Goal: Information Seeking & Learning: Learn about a topic

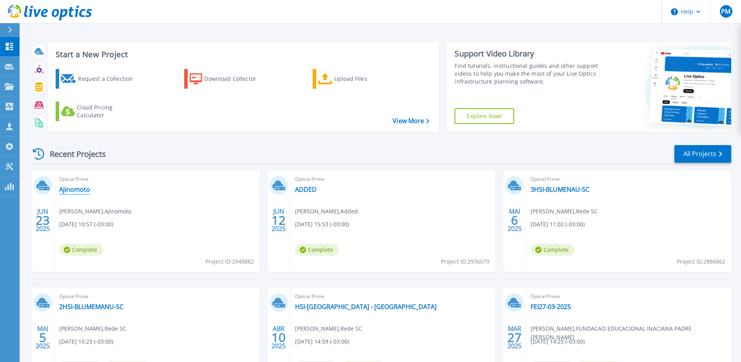
click at [81, 189] on link "Ajinomoto" at bounding box center [74, 189] width 31 height 8
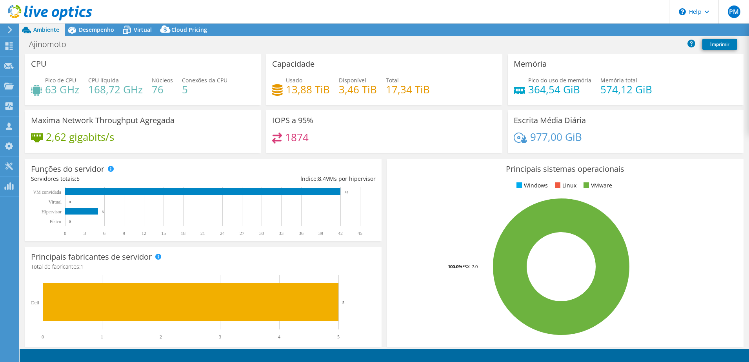
select select "USD"
click at [90, 30] on span "Desempenho" at bounding box center [96, 29] width 35 height 7
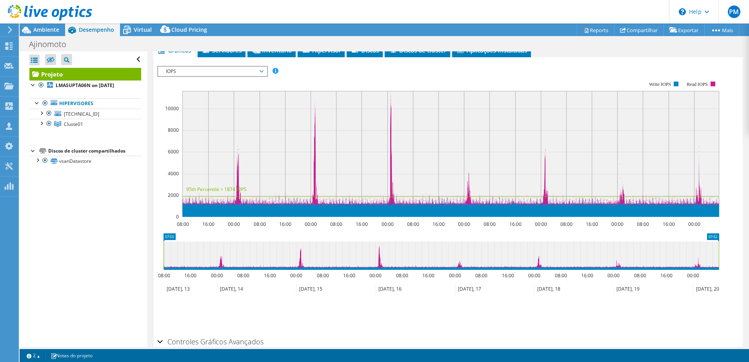
scroll to position [98, 0]
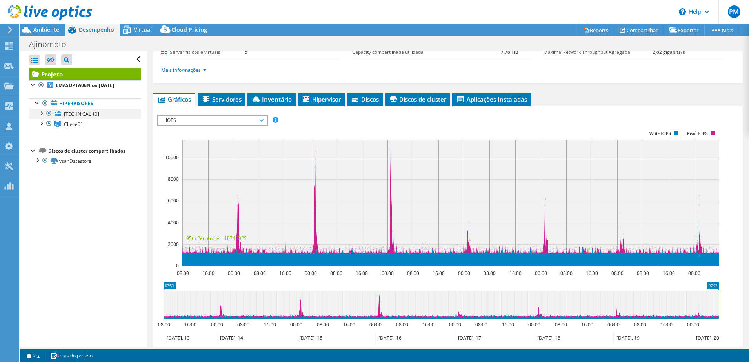
click at [41, 114] on div at bounding box center [41, 113] width 8 height 8
click at [44, 122] on div at bounding box center [41, 123] width 8 height 8
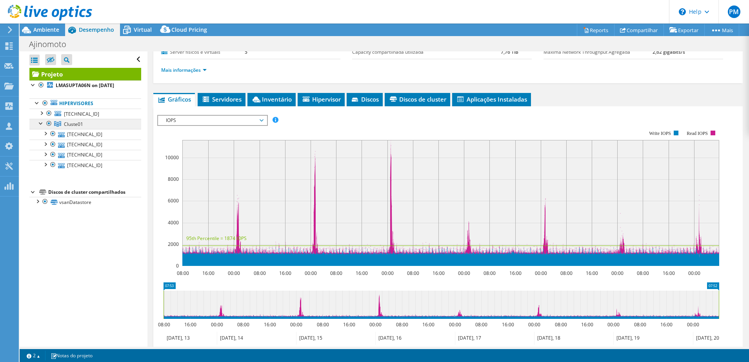
click at [93, 124] on link "Cluste01" at bounding box center [85, 124] width 112 height 10
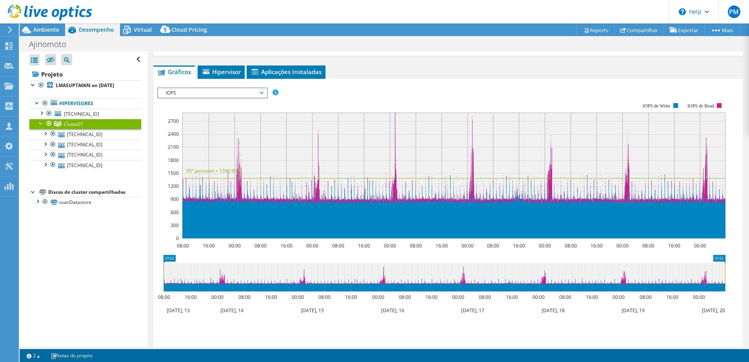
click at [263, 94] on span "IOPS" at bounding box center [212, 92] width 109 height 9
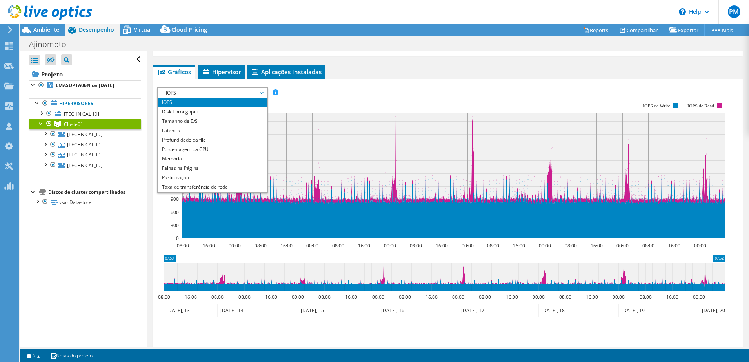
click at [385, 86] on div "IOPS Disk Throughput Tamanho de E/S Latência Profundidade da fila Porcentagem d…" at bounding box center [448, 220] width 582 height 272
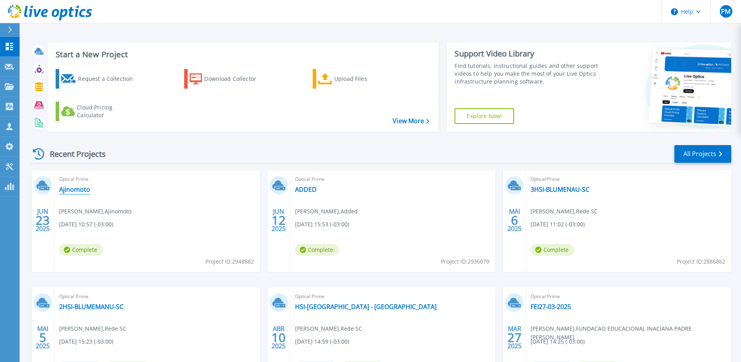
click at [75, 189] on link "Ajinomoto" at bounding box center [74, 189] width 31 height 8
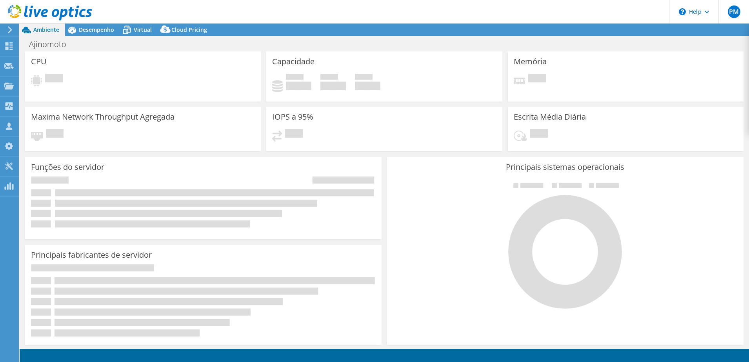
select select "USD"
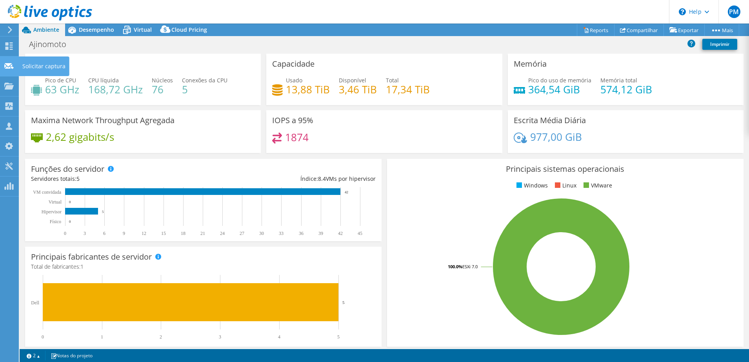
click at [9, 65] on use at bounding box center [8, 66] width 9 height 6
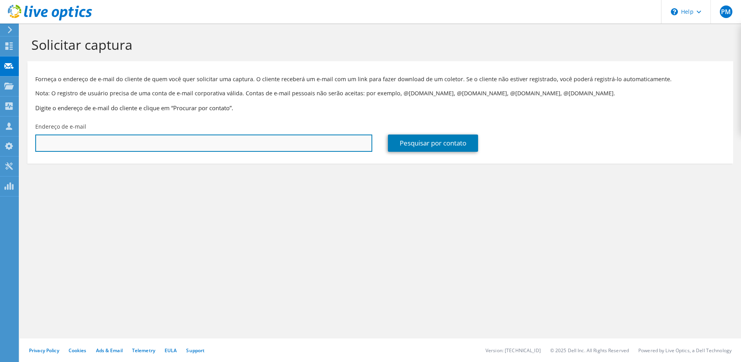
click at [93, 151] on input "text" at bounding box center [203, 142] width 337 height 17
paste input "leandro.ferreira@afip.com.br"
type input "leandro.ferreira@afip.com.br"
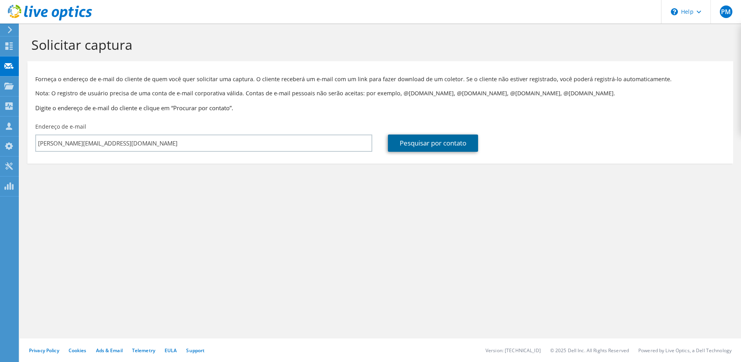
click at [403, 140] on link "Pesquisar por contato" at bounding box center [433, 142] width 90 height 17
type input "AFIP"
type input "Leandro"
type input "Augusto"
type input "Brasil"
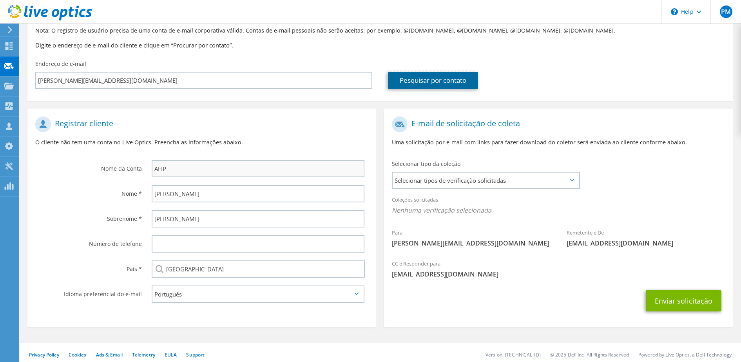
scroll to position [67, 0]
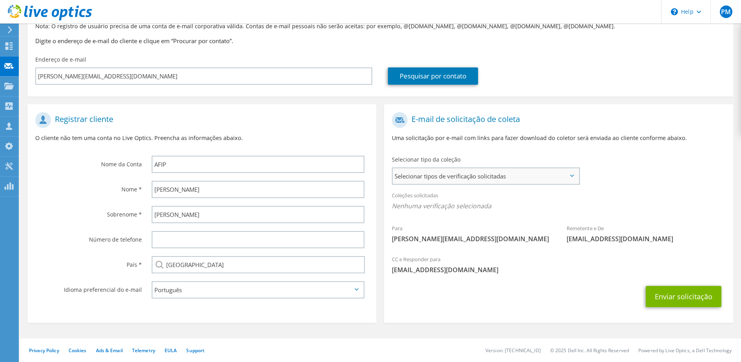
click at [575, 177] on span "Selecionar tipos de verificação solicitadas" at bounding box center [486, 176] width 186 height 16
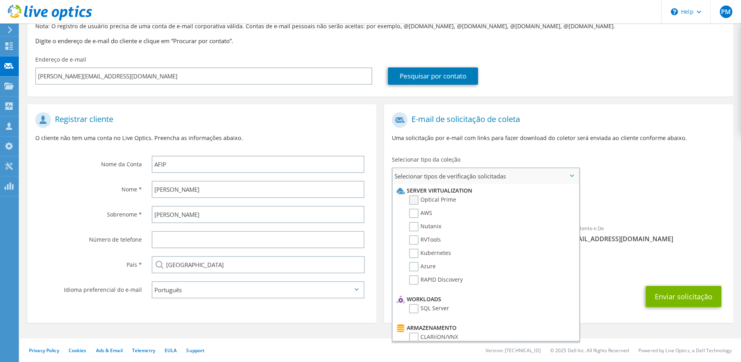
click at [451, 199] on label "Optical Prime" at bounding box center [432, 199] width 47 height 9
click at [0, 0] on input "Optical Prime" at bounding box center [0, 0] width 0 height 0
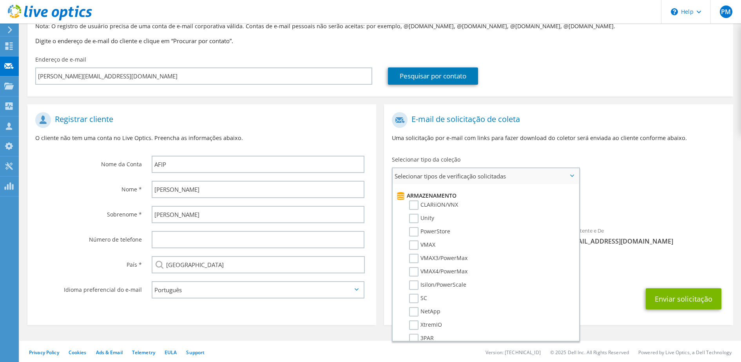
scroll to position [137, 0]
click at [589, 283] on div "CC e Responder para paulo.michelini@added.com.br" at bounding box center [558, 268] width 349 height 31
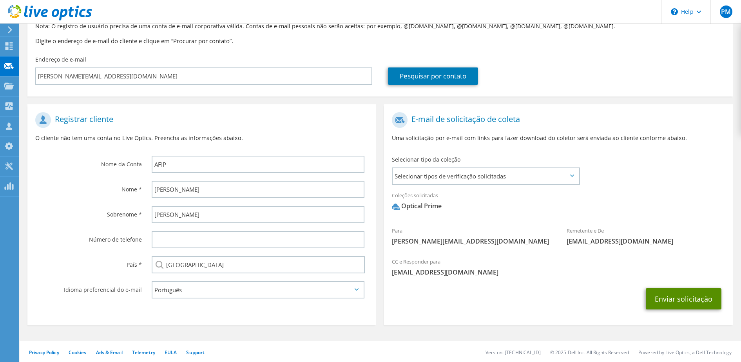
click at [667, 296] on button "Enviar solicitação" at bounding box center [684, 298] width 76 height 21
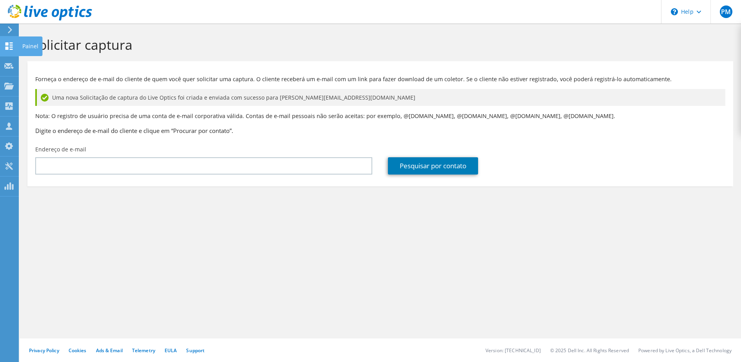
click at [7, 50] on div at bounding box center [8, 47] width 9 height 9
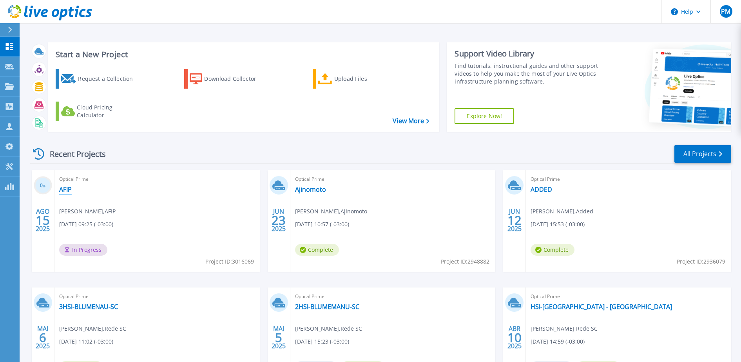
click at [68, 188] on link "AFIP" at bounding box center [65, 189] width 13 height 8
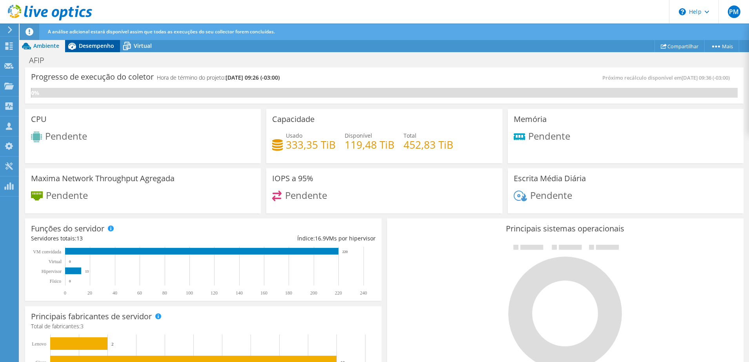
click at [101, 45] on span "Desempenho" at bounding box center [96, 45] width 35 height 7
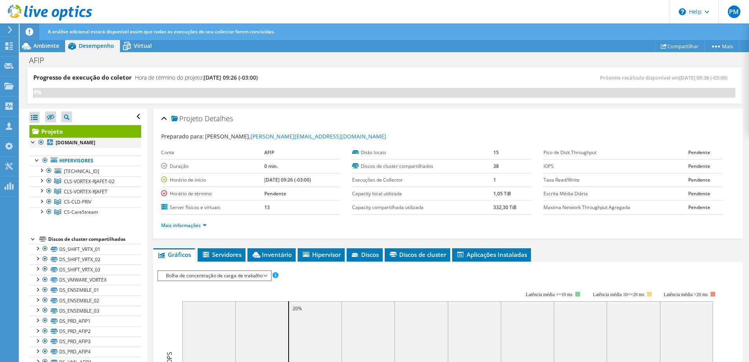
click at [30, 143] on div at bounding box center [33, 142] width 8 height 8
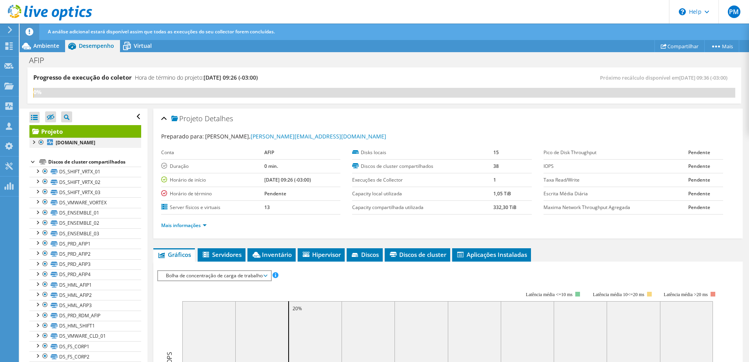
click at [35, 143] on div at bounding box center [33, 142] width 8 height 8
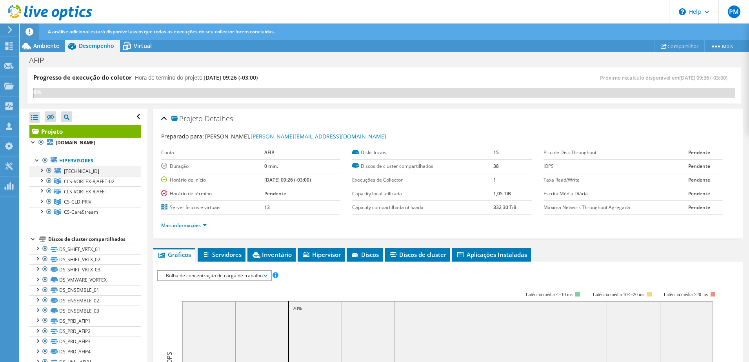
click at [40, 171] on div at bounding box center [41, 170] width 8 height 8
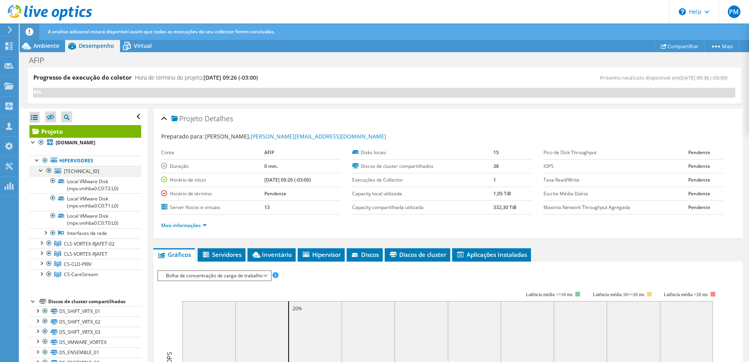
click at [42, 170] on div at bounding box center [41, 170] width 8 height 8
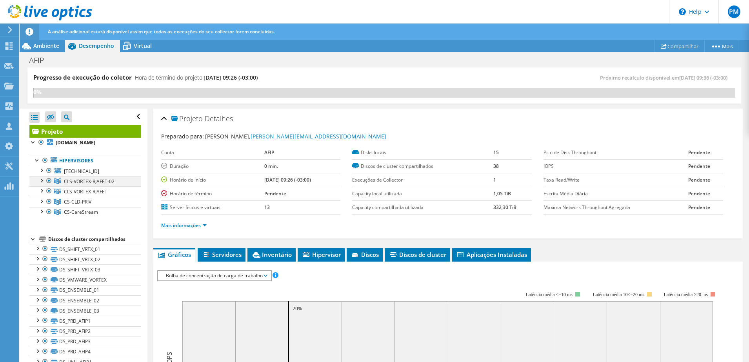
click at [40, 181] on div at bounding box center [41, 180] width 8 height 8
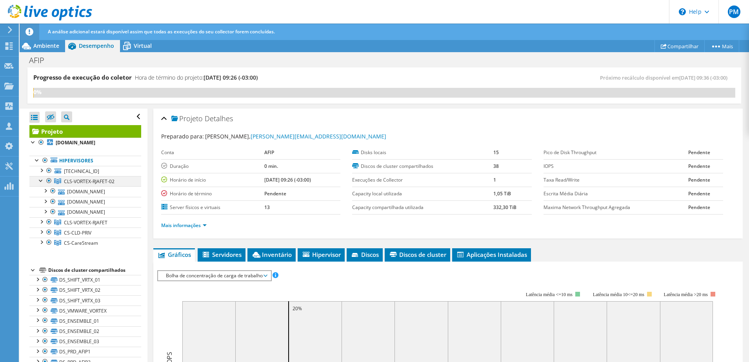
click at [40, 182] on div at bounding box center [41, 180] width 8 height 8
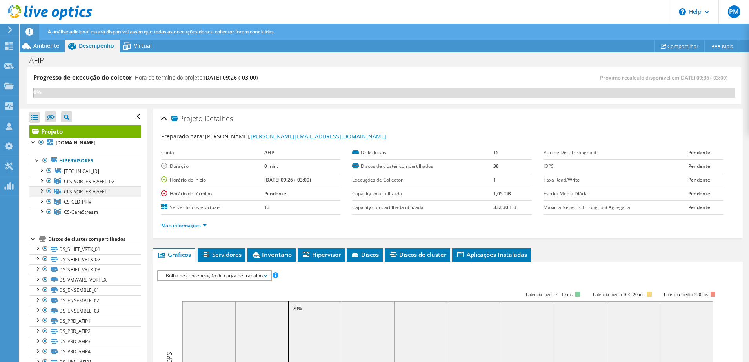
click at [40, 193] on div at bounding box center [41, 190] width 8 height 8
click at [38, 191] on div at bounding box center [41, 190] width 8 height 8
click at [40, 203] on div at bounding box center [41, 201] width 8 height 8
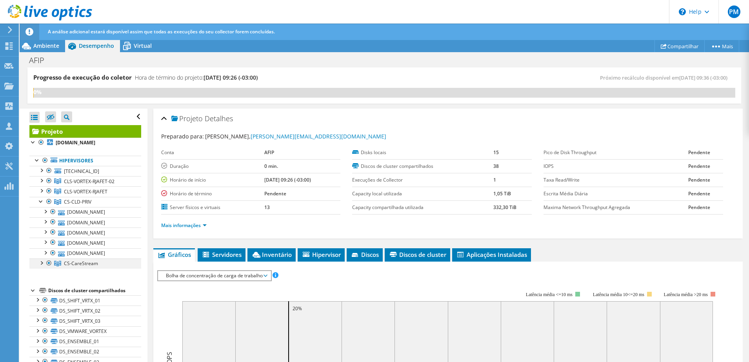
click at [40, 265] on div at bounding box center [41, 262] width 8 height 8
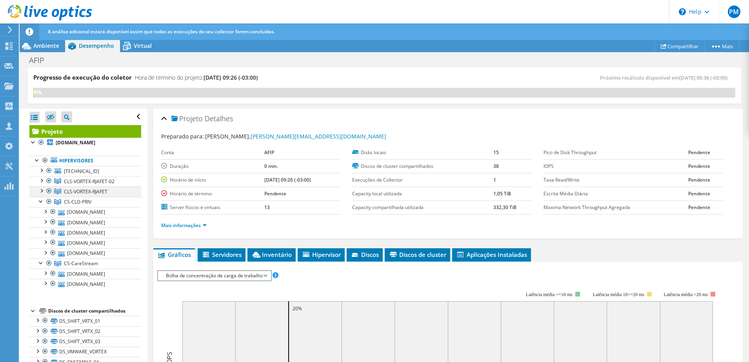
click at [41, 189] on div at bounding box center [41, 190] width 8 height 8
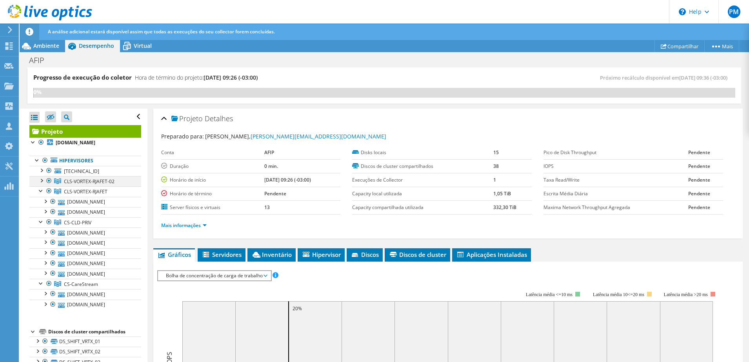
click at [42, 180] on div at bounding box center [41, 180] width 8 height 8
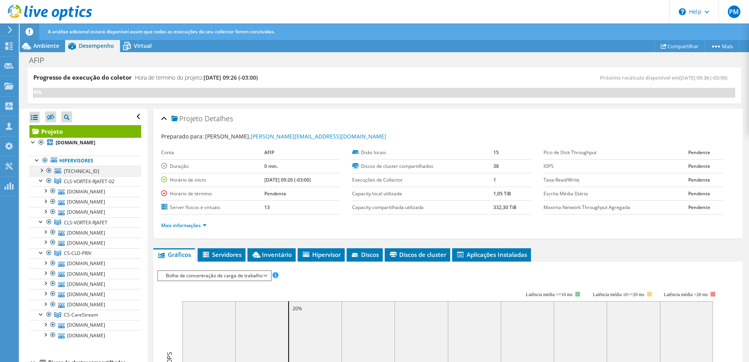
click at [42, 167] on div at bounding box center [41, 170] width 8 height 8
click at [39, 171] on div at bounding box center [41, 170] width 8 height 8
click at [39, 180] on div at bounding box center [41, 180] width 8 height 8
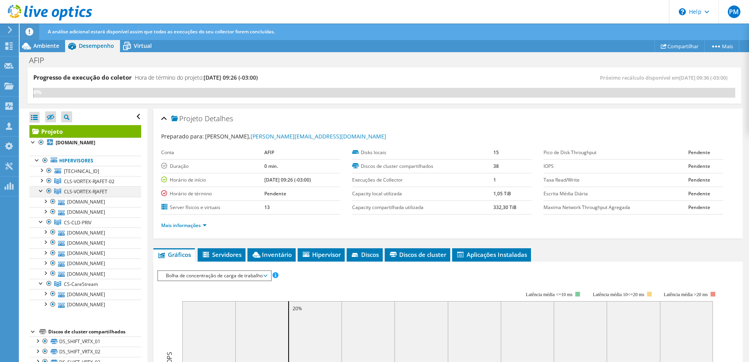
click at [41, 193] on div at bounding box center [41, 190] width 8 height 8
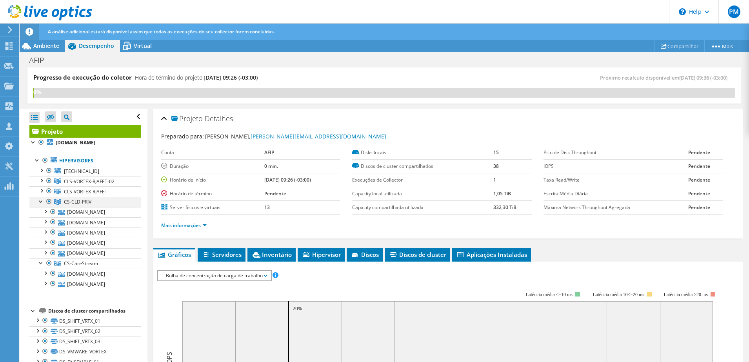
click at [41, 200] on div at bounding box center [41, 201] width 8 height 8
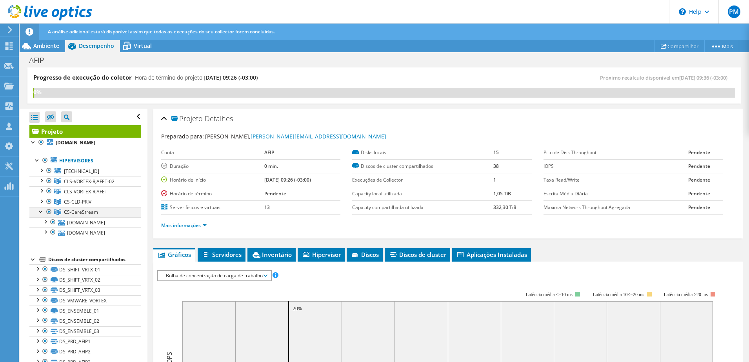
click at [42, 211] on div at bounding box center [41, 211] width 8 height 8
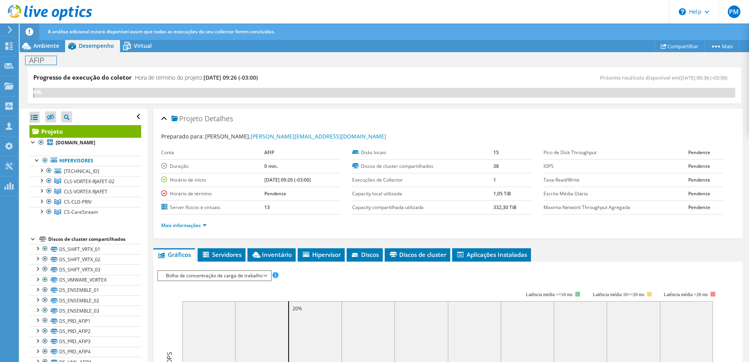
click at [49, 53] on div "AFIP Imprimir" at bounding box center [384, 60] width 729 height 15
click at [49, 50] on div "Ambiente" at bounding box center [42, 46] width 45 height 13
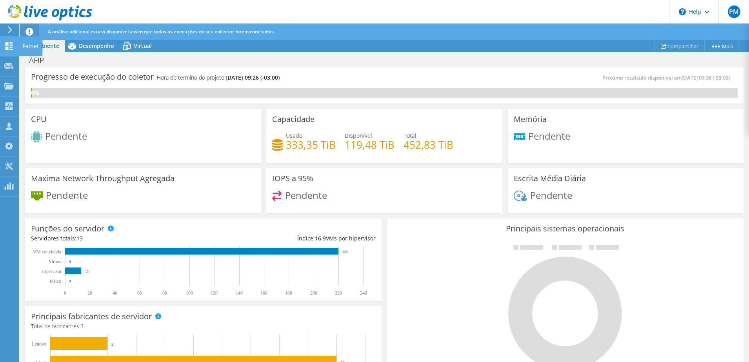
click at [7, 44] on use at bounding box center [8, 45] width 7 height 7
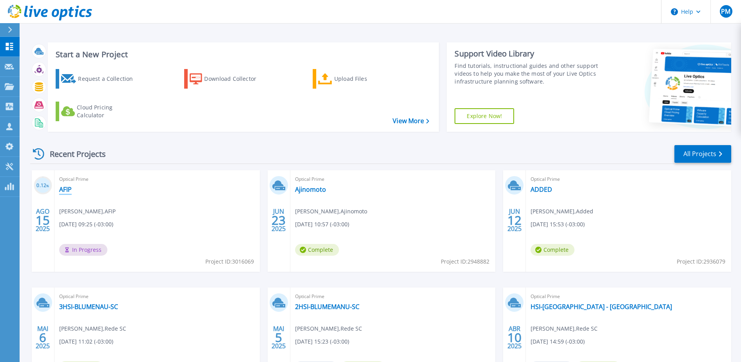
click at [67, 191] on link "AFIP" at bounding box center [65, 189] width 13 height 8
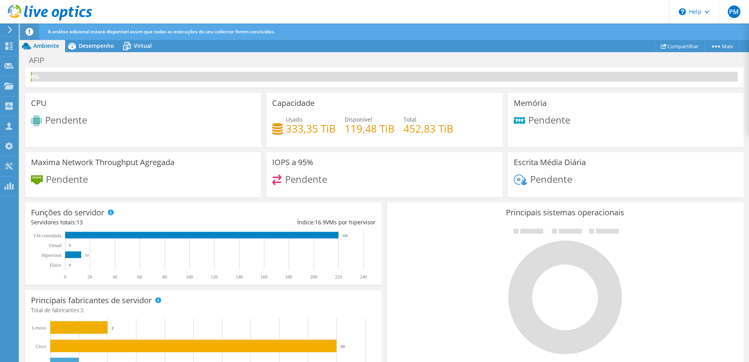
scroll to position [49, 0]
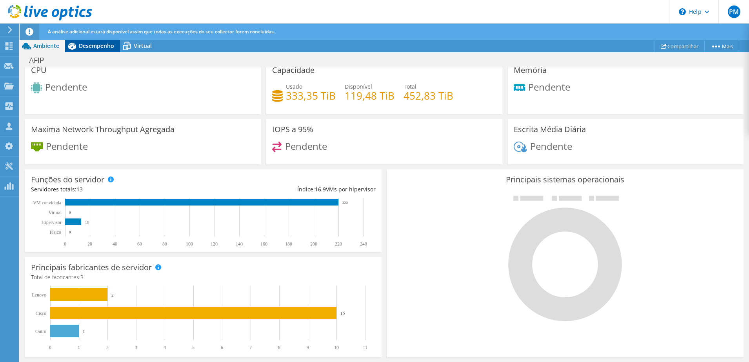
click at [103, 48] on span "Desempenho" at bounding box center [96, 45] width 35 height 7
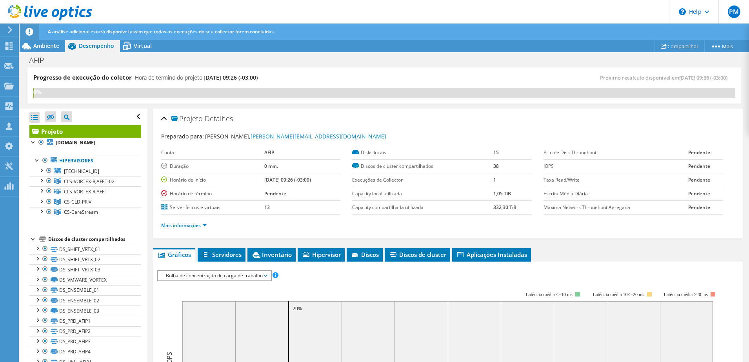
scroll to position [0, 0]
click at [34, 142] on div at bounding box center [33, 142] width 8 height 8
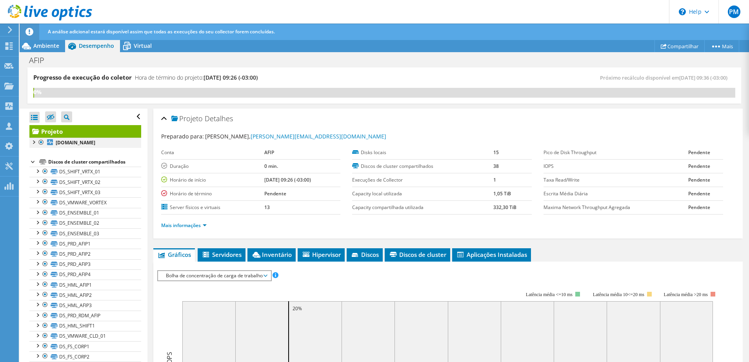
click at [35, 140] on div at bounding box center [33, 142] width 8 height 8
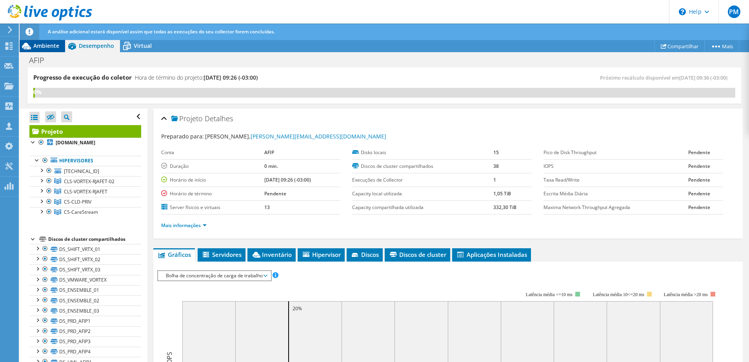
click at [52, 47] on span "Ambiente" at bounding box center [46, 45] width 26 height 7
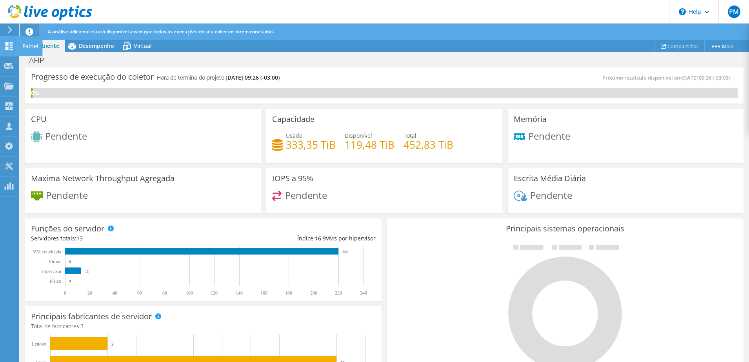
click at [12, 47] on icon at bounding box center [8, 45] width 9 height 7
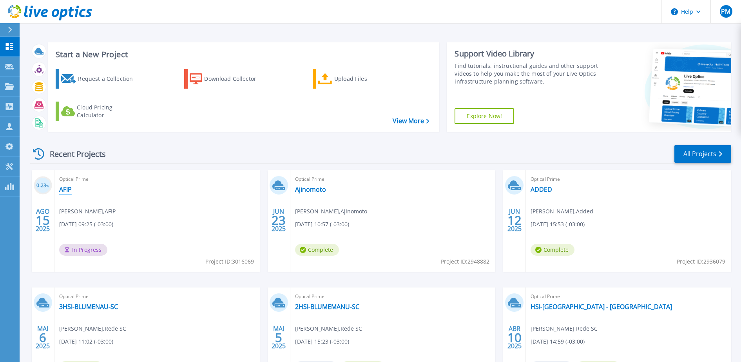
drag, startPoint x: 65, startPoint y: 188, endPoint x: 90, endPoint y: 192, distance: 25.4
click at [65, 188] on link "AFIP" at bounding box center [65, 189] width 13 height 8
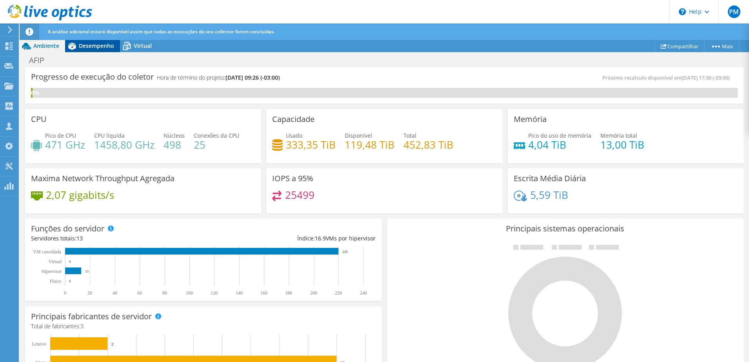
click at [111, 49] on div "Desempenho" at bounding box center [92, 46] width 55 height 13
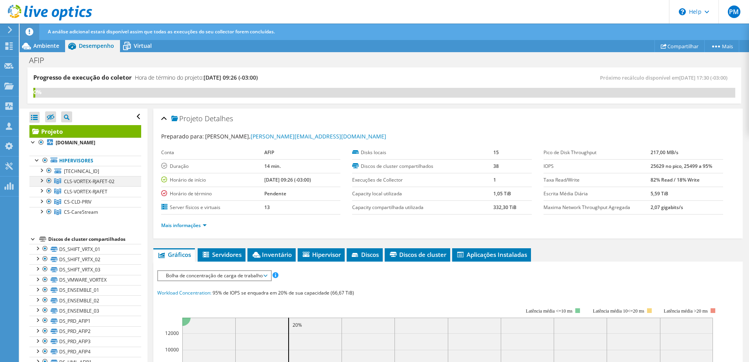
click at [44, 181] on div at bounding box center [41, 180] width 8 height 8
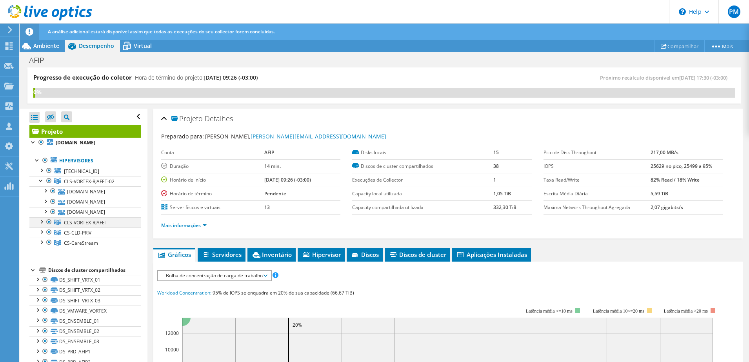
click at [41, 223] on div at bounding box center [41, 221] width 8 height 8
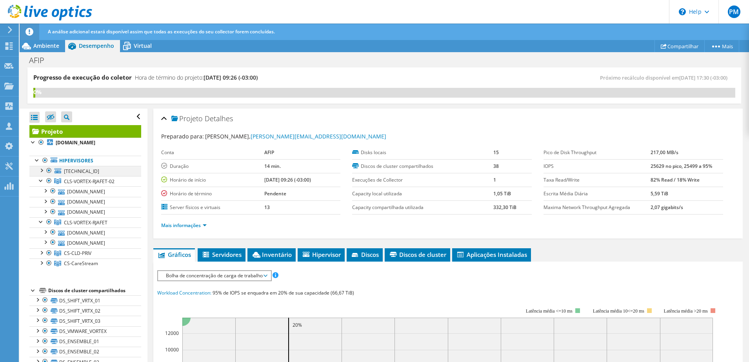
click at [40, 170] on div at bounding box center [41, 170] width 8 height 8
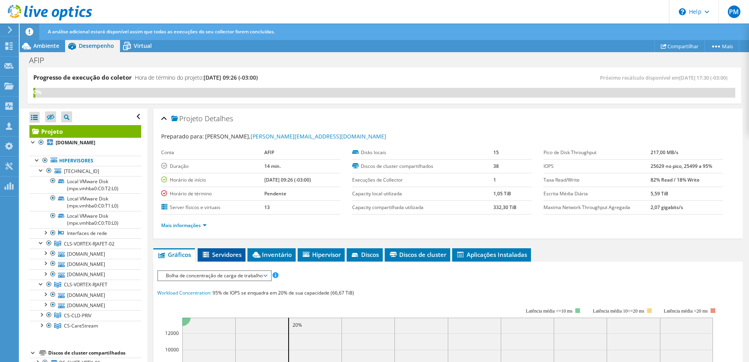
click at [233, 257] on span "Servidores" at bounding box center [222, 255] width 40 height 8
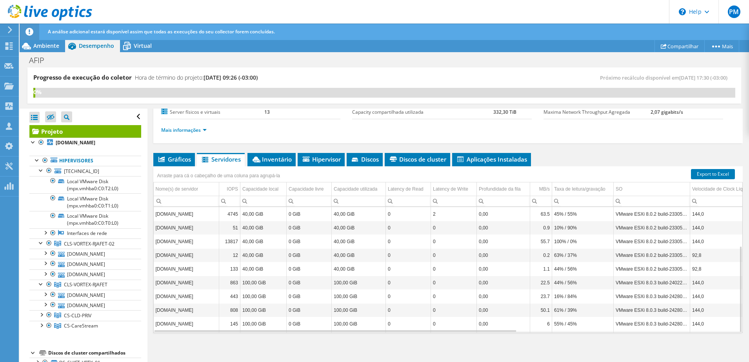
scroll to position [56, 0]
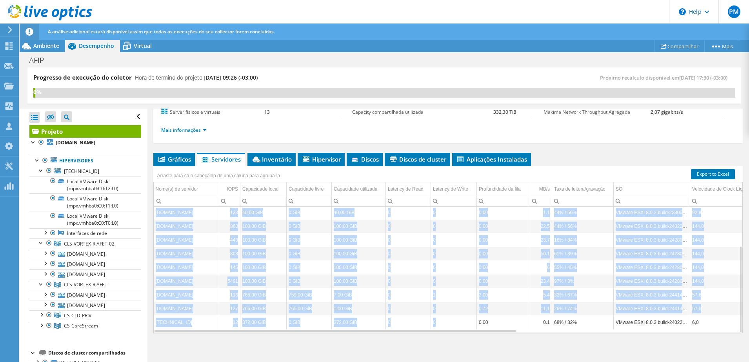
drag, startPoint x: 470, startPoint y: 329, endPoint x: 598, endPoint y: 340, distance: 128.8
click at [598, 340] on div "Gráficos Servidores Inventário Hipervisor Discos Discos de cluster IOPS" at bounding box center [448, 251] width 590 height 196
drag, startPoint x: 598, startPoint y: 340, endPoint x: 646, endPoint y: 330, distance: 49.4
click at [646, 330] on div "Data grid" at bounding box center [448, 330] width 589 height 3
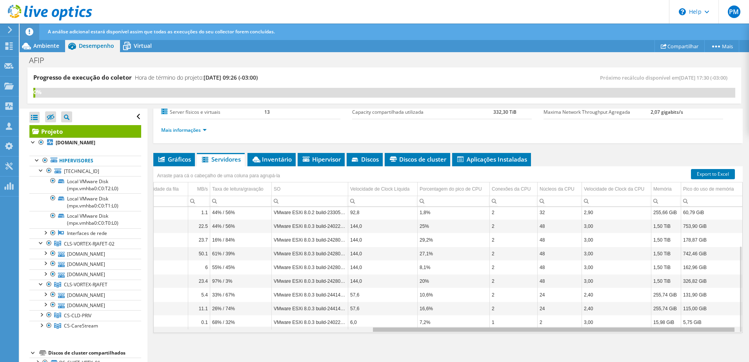
drag, startPoint x: 423, startPoint y: 328, endPoint x: 442, endPoint y: 332, distance: 19.6
click at [442, 332] on body "PM Membro da equipe [PERSON_NAME] [PERSON_NAME][EMAIL_ADDRESS][DOMAIN_NAME] Add…" at bounding box center [374, 181] width 749 height 362
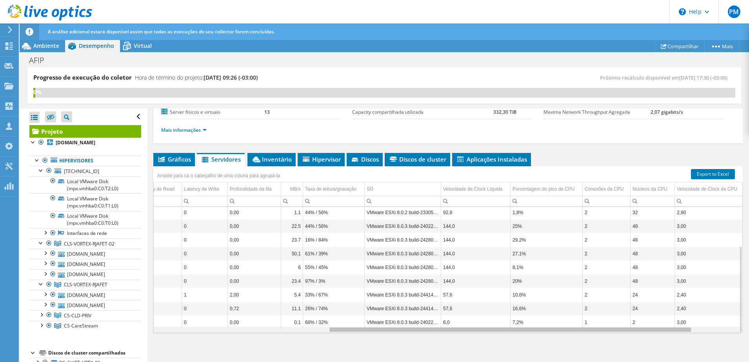
scroll to position [0, 247]
drag, startPoint x: 590, startPoint y: 328, endPoint x: 552, endPoint y: 331, distance: 37.8
click at [552, 331] on body "PM Membro da equipe [PERSON_NAME] [PERSON_NAME][EMAIL_ADDRESS][DOMAIN_NAME] Add…" at bounding box center [374, 181] width 749 height 362
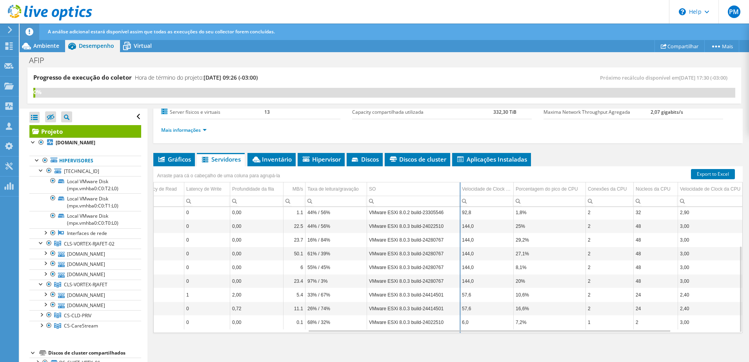
drag, startPoint x: 443, startPoint y: 189, endPoint x: 460, endPoint y: 193, distance: 16.5
click at [460, 193] on div "Arraste para cá o cabeçalho de uma coluna para agrupá-la Nome(s) de servidor IO…" at bounding box center [448, 249] width 590 height 167
drag, startPoint x: 389, startPoint y: 333, endPoint x: 376, endPoint y: 334, distance: 13.0
click at [376, 334] on div "Gráficos Servidores Inventário Hipervisor Discos Discos de cluster IOPS" at bounding box center [448, 251] width 590 height 196
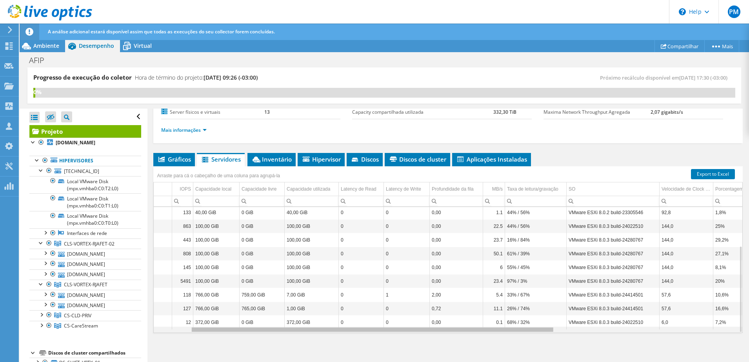
scroll to position [0, 0]
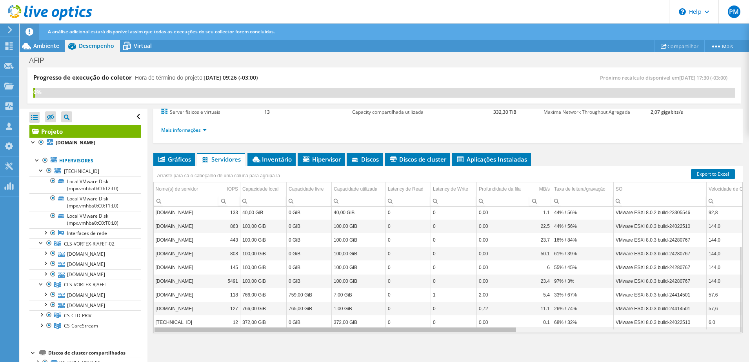
drag, startPoint x: 373, startPoint y: 331, endPoint x: 181, endPoint y: 330, distance: 191.3
click at [181, 330] on body "PM Membro da equipe [PERSON_NAME] [PERSON_NAME][EMAIL_ADDRESS][DOMAIN_NAME] Add…" at bounding box center [374, 181] width 749 height 362
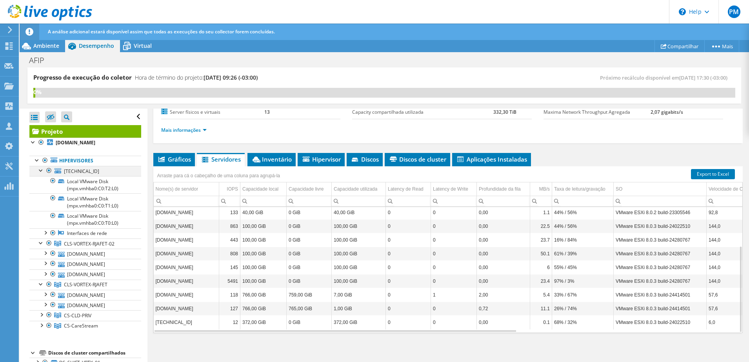
click at [42, 167] on div at bounding box center [41, 170] width 8 height 8
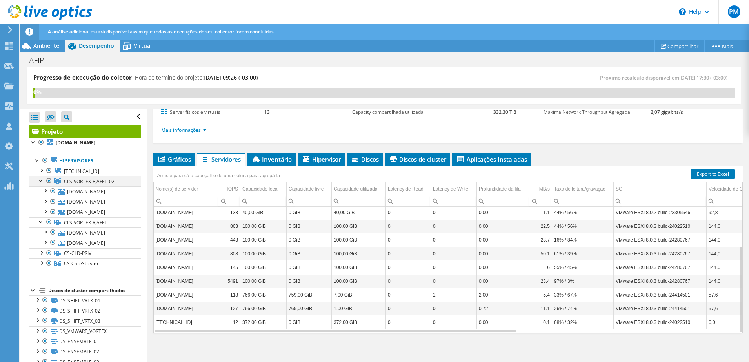
click at [40, 178] on div at bounding box center [41, 180] width 8 height 8
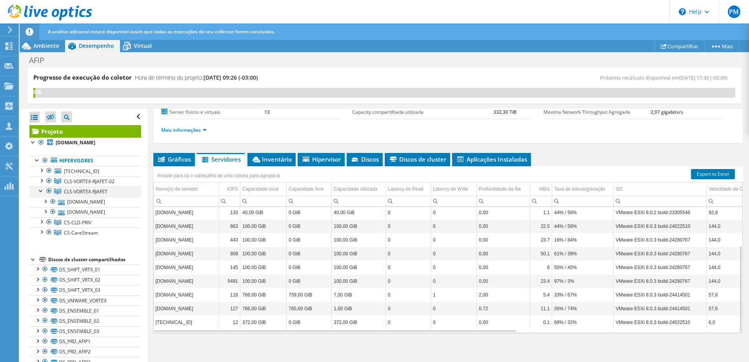
click at [40, 189] on div at bounding box center [41, 190] width 8 height 8
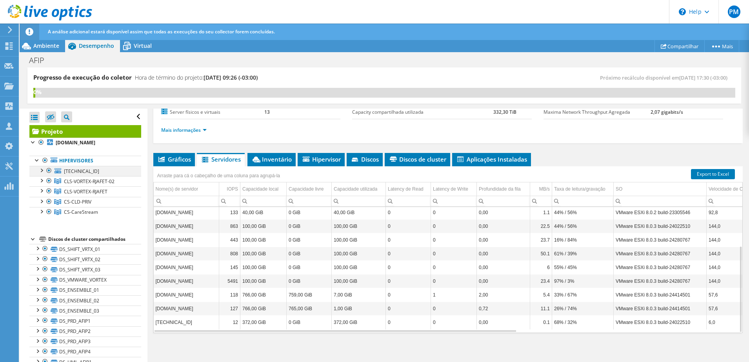
click at [42, 172] on div at bounding box center [41, 170] width 8 height 8
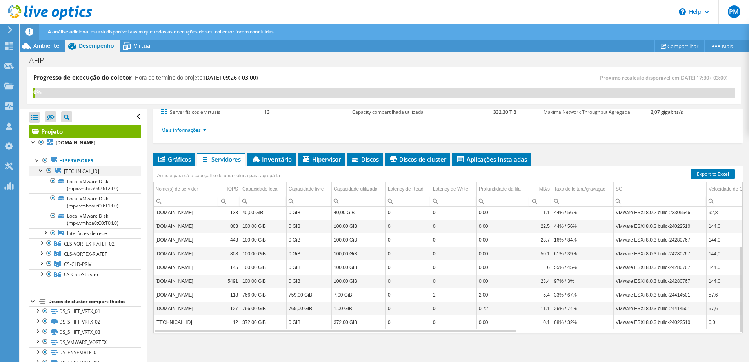
click at [42, 172] on div at bounding box center [41, 170] width 8 height 8
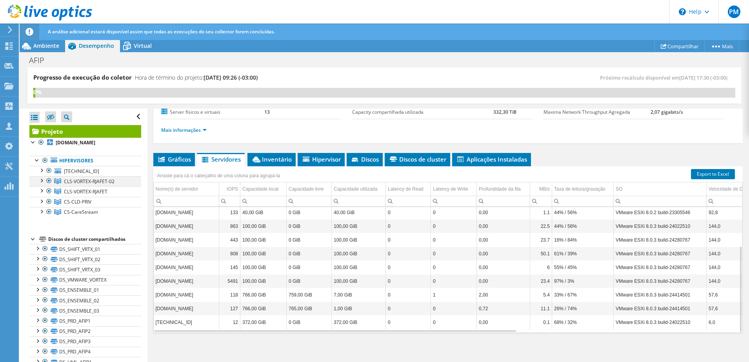
click at [44, 180] on div at bounding box center [41, 180] width 8 height 8
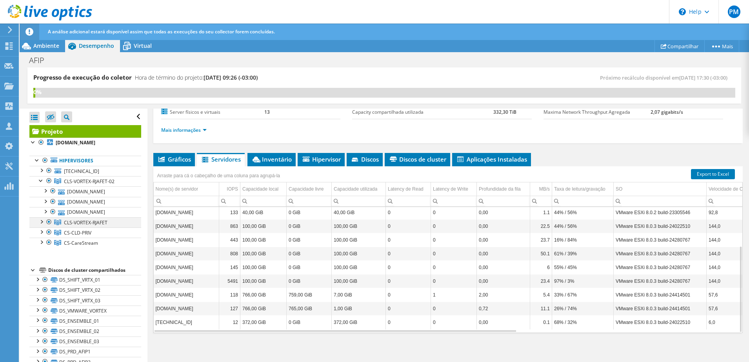
click at [43, 222] on div at bounding box center [41, 221] width 8 height 8
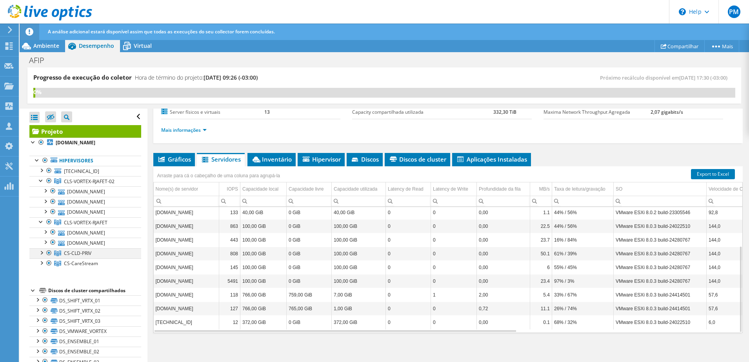
click at [38, 251] on div at bounding box center [41, 252] width 8 height 8
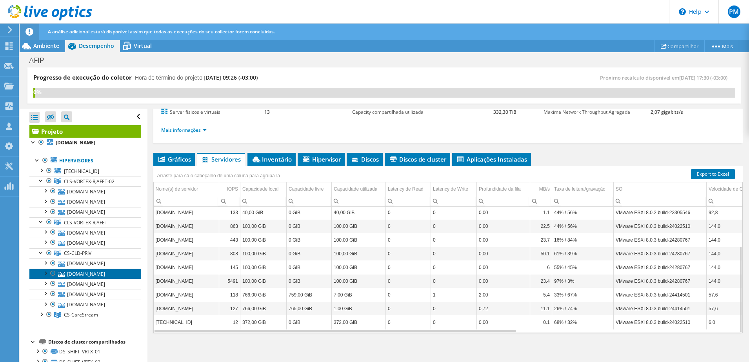
click at [99, 275] on link "[DOMAIN_NAME]" at bounding box center [85, 274] width 112 height 10
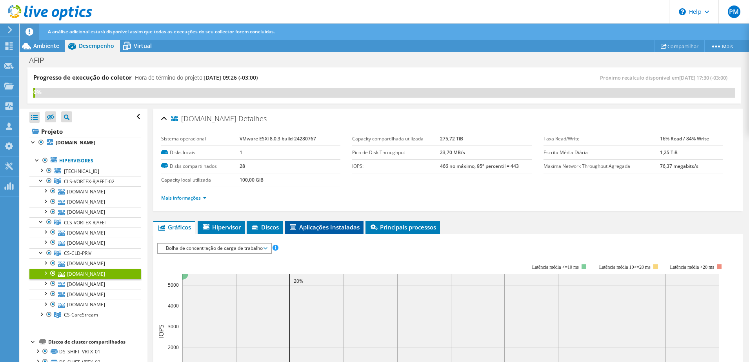
click at [332, 230] on span "Aplicações Instaladas" at bounding box center [324, 227] width 71 height 8
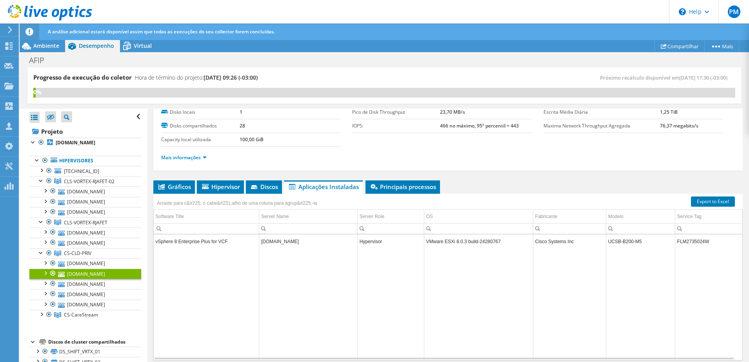
scroll to position [42, 0]
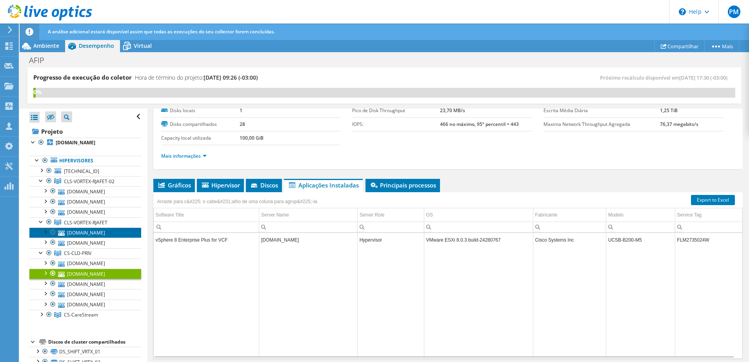
click at [81, 233] on link "[DOMAIN_NAME]" at bounding box center [85, 232] width 112 height 10
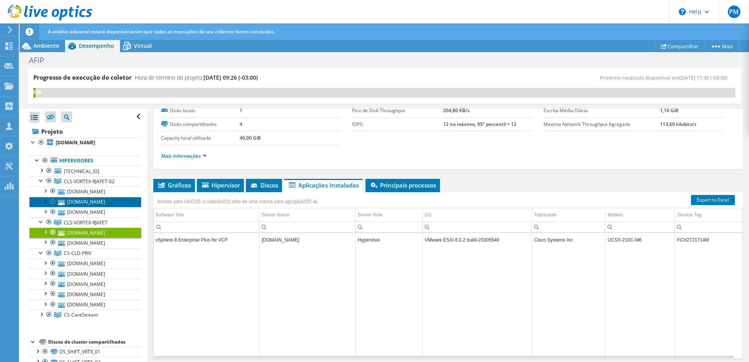
click at [82, 202] on link "[DOMAIN_NAME]" at bounding box center [85, 202] width 112 height 10
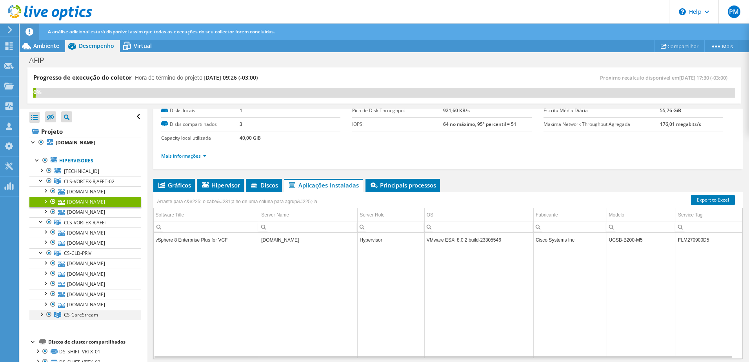
click at [42, 317] on div at bounding box center [41, 314] width 8 height 8
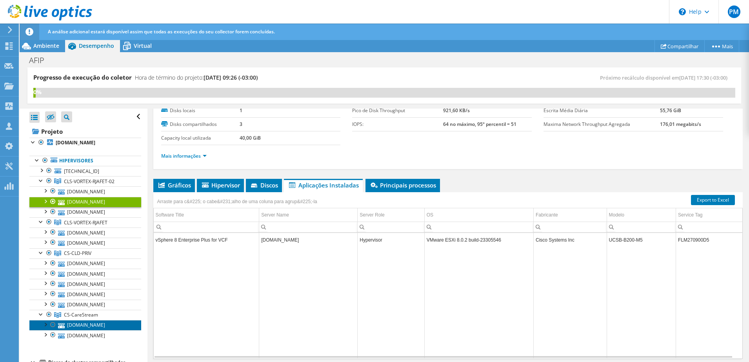
click at [84, 327] on link "[DOMAIN_NAME]" at bounding box center [85, 325] width 112 height 10
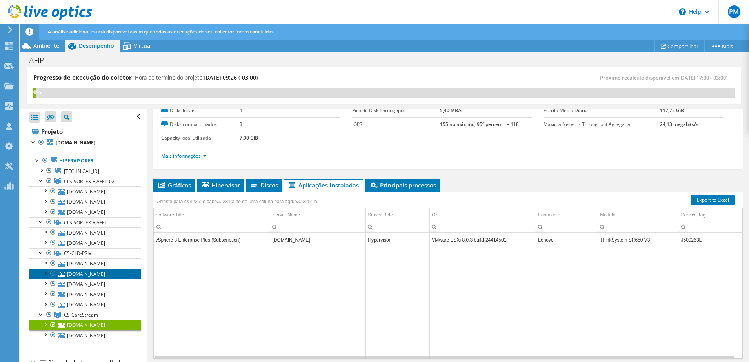
click at [98, 270] on link "[DOMAIN_NAME]" at bounding box center [85, 274] width 112 height 10
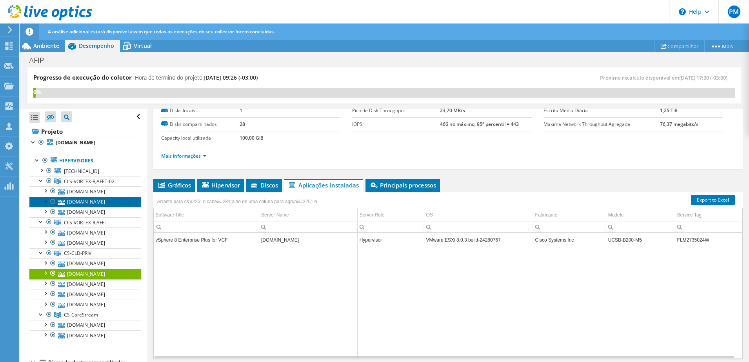
click at [82, 202] on link "[DOMAIN_NAME]" at bounding box center [85, 202] width 112 height 10
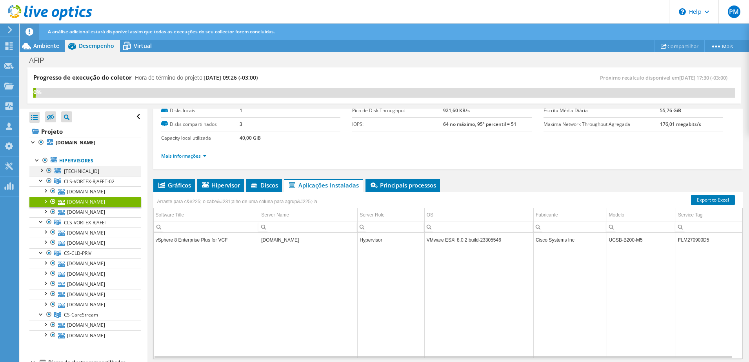
click at [43, 169] on div at bounding box center [41, 170] width 8 height 8
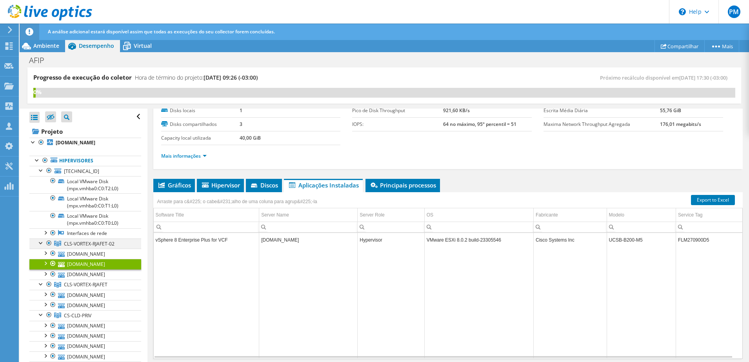
click at [41, 243] on div at bounding box center [41, 242] width 8 height 8
click at [119, 255] on link "[DOMAIN_NAME]" at bounding box center [85, 254] width 112 height 10
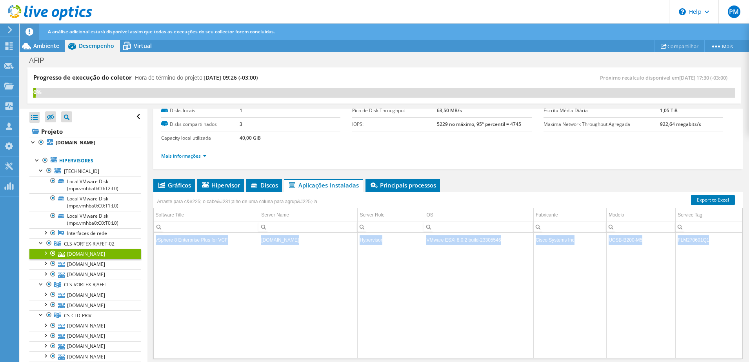
drag, startPoint x: 311, startPoint y: 361, endPoint x: 410, endPoint y: 335, distance: 102.9
click at [409, 338] on div "Gráficos Servidores Inventário Hipervisor Discos Discos de cluster IOPS" at bounding box center [448, 277] width 590 height 196
copy table "vSphere 8 Enterprise Plus for VCF [DOMAIN_NAME] Hypervisor VMware ESXi 8.0.2 bu…"
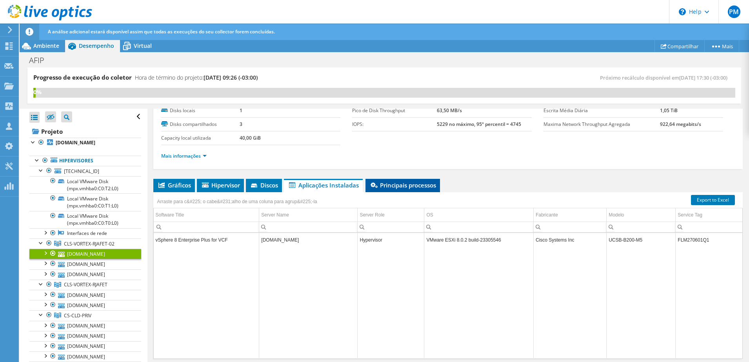
click at [400, 185] on span "Principais processos" at bounding box center [402, 185] width 67 height 8
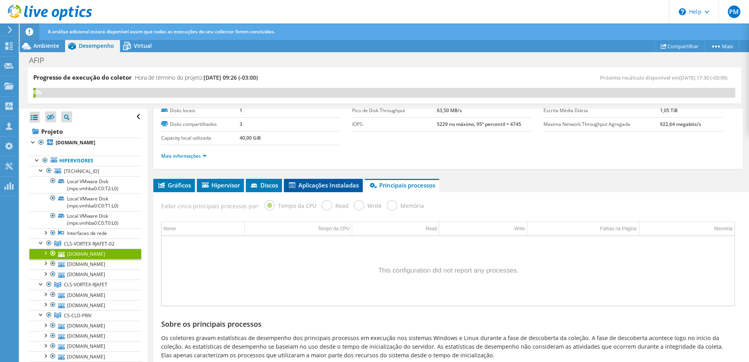
click at [326, 185] on span "Aplicações Instaladas" at bounding box center [323, 185] width 71 height 8
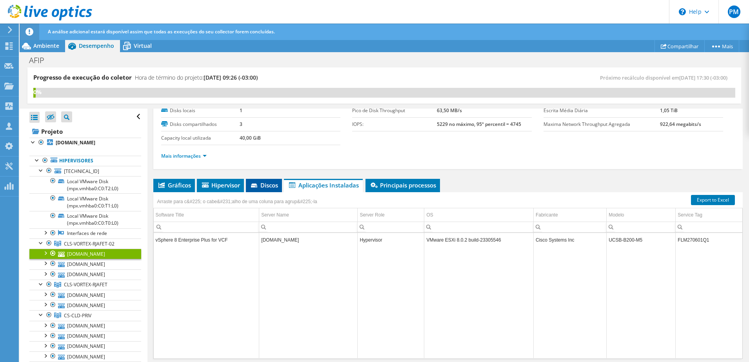
click at [267, 187] on span "Discos" at bounding box center [264, 185] width 28 height 8
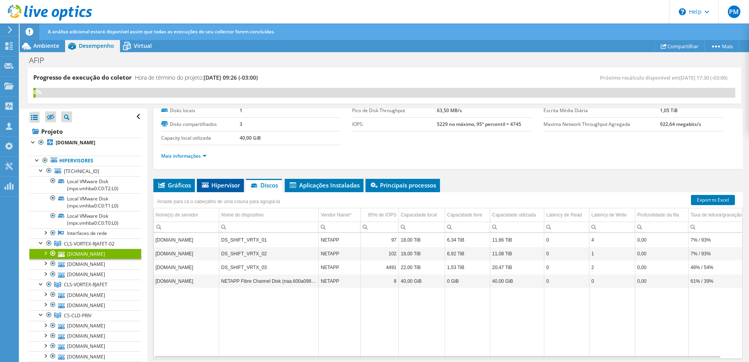
click at [234, 188] on span "Hipervisor" at bounding box center [220, 185] width 39 height 8
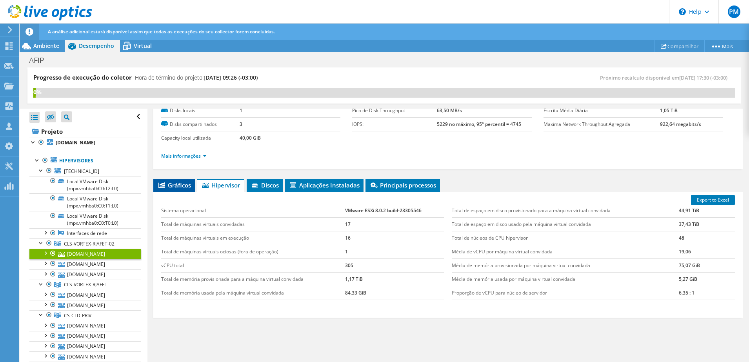
click at [172, 184] on span "Gráficos" at bounding box center [174, 185] width 34 height 8
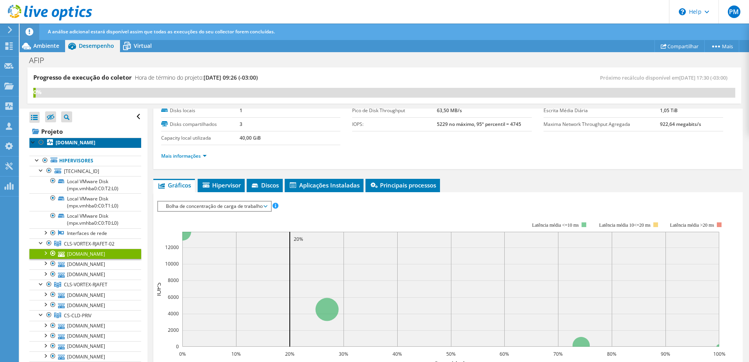
click at [58, 141] on b "[DOMAIN_NAME]" at bounding box center [76, 142] width 40 height 7
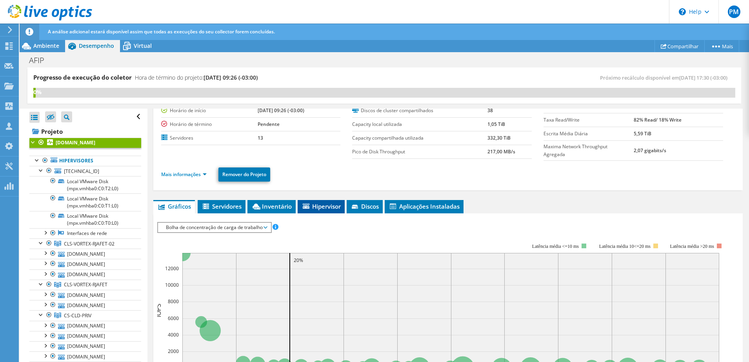
click at [315, 206] on span "Hipervisor" at bounding box center [321, 206] width 39 height 8
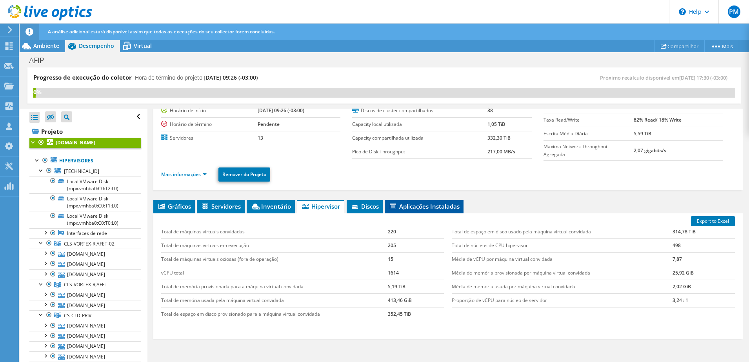
click at [425, 205] on span "Aplicações Instaladas" at bounding box center [424, 206] width 71 height 8
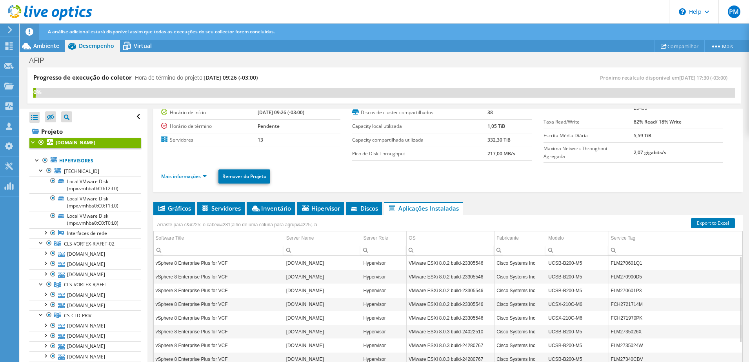
scroll to position [56, 0]
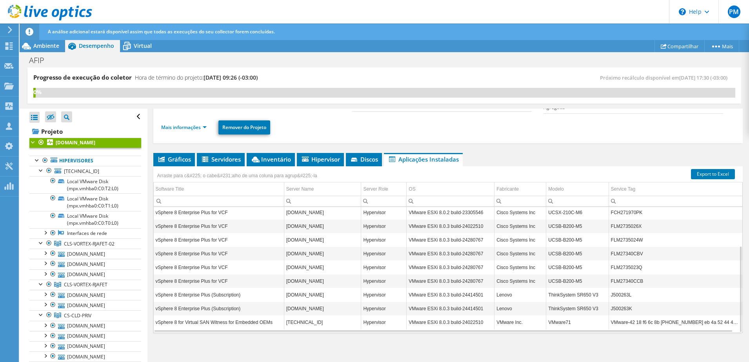
click at [235, 214] on td "vSphere 8 Enterprise Plus for VCF" at bounding box center [219, 212] width 131 height 14
click at [320, 159] on span "Hipervisor" at bounding box center [320, 159] width 39 height 8
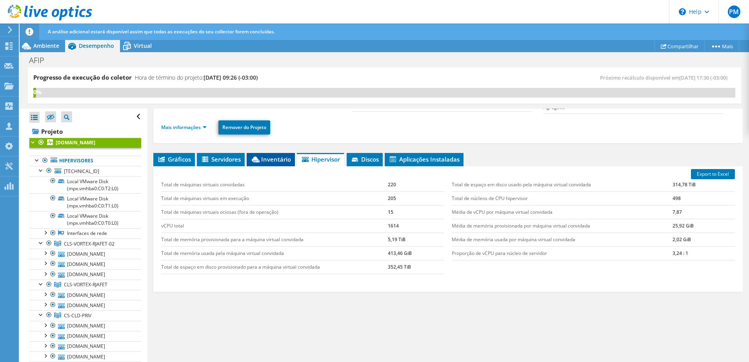
click at [281, 162] on span "Inventário" at bounding box center [271, 159] width 40 height 8
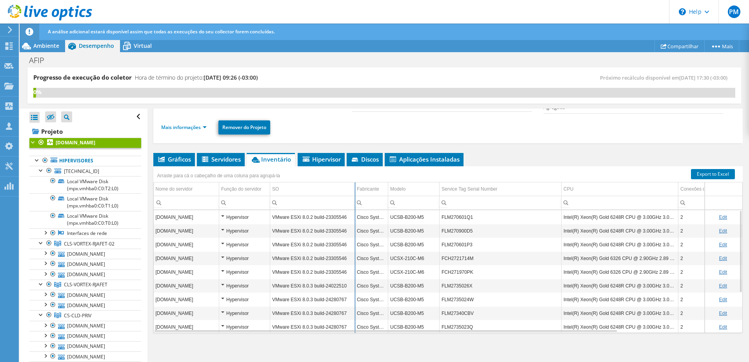
drag, startPoint x: 346, startPoint y: 190, endPoint x: 354, endPoint y: 188, distance: 8.1
click at [354, 188] on div "Arraste para cá o cabeçalho de uma coluna para agrupá-la Nome do servidor Funçã…" at bounding box center [448, 249] width 590 height 167
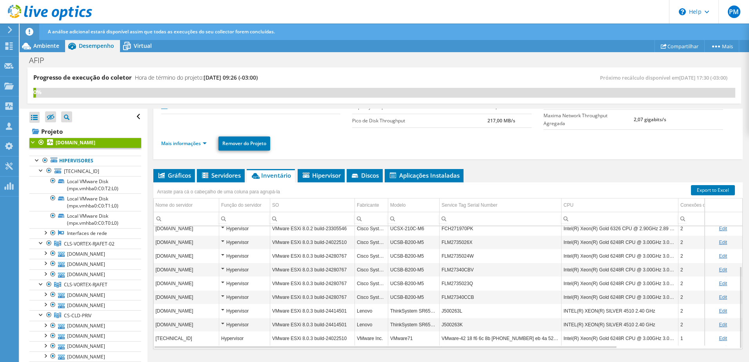
scroll to position [89, 0]
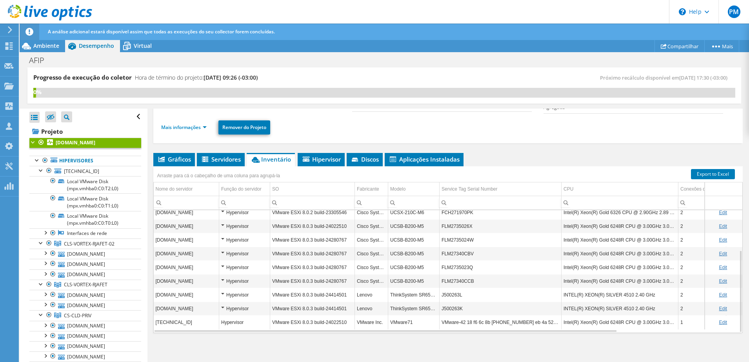
click at [333, 218] on td "VMware ESXi 8.0.2 build-23305546" at bounding box center [312, 212] width 85 height 14
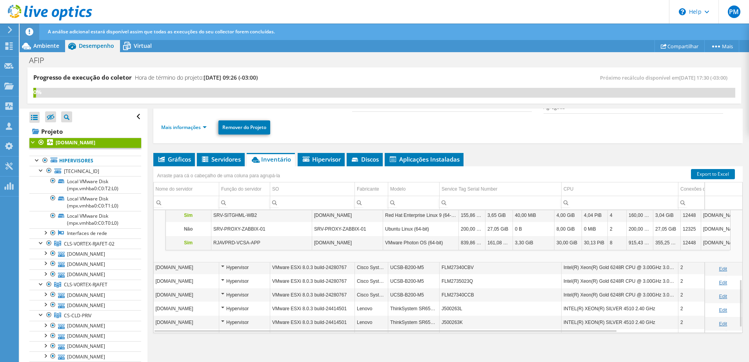
scroll to position [191, 0]
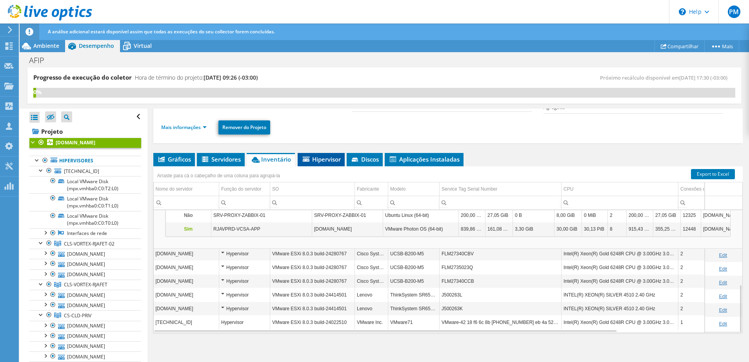
click at [332, 162] on span "Hipervisor" at bounding box center [321, 159] width 39 height 8
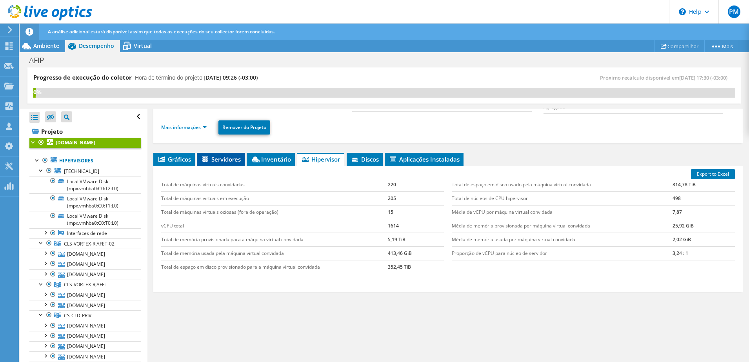
click at [229, 163] on li "Servidores" at bounding box center [221, 159] width 48 height 13
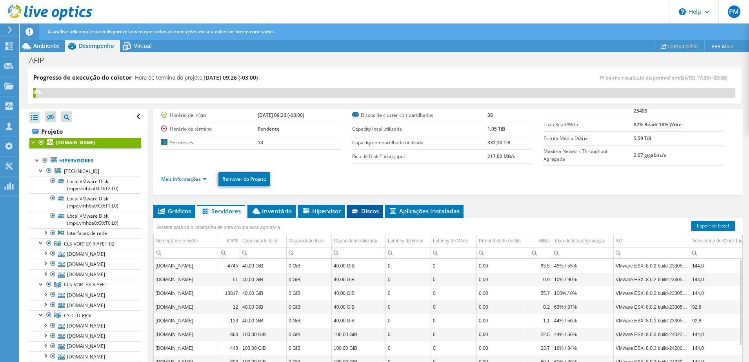
scroll to position [89, 0]
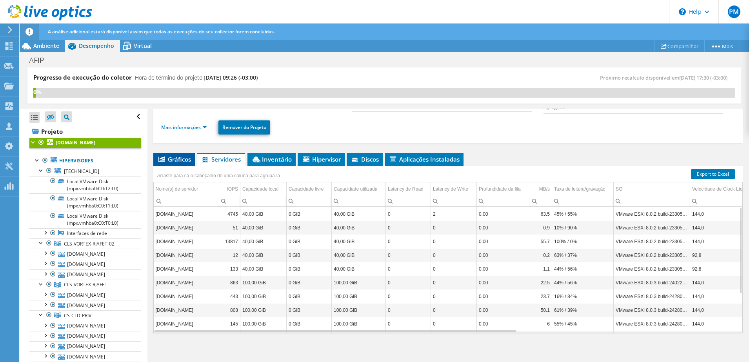
click at [177, 156] on span "Gráficos" at bounding box center [174, 159] width 34 height 8
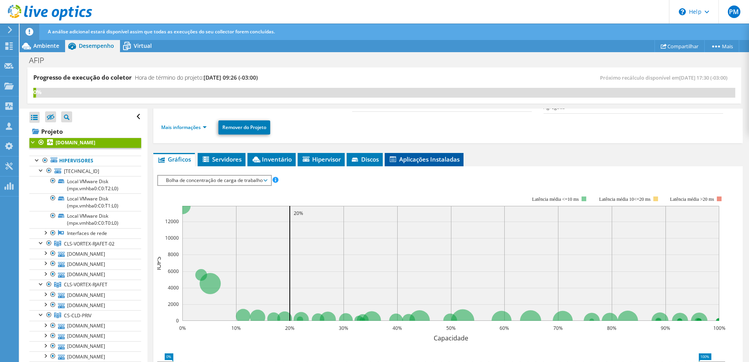
click at [429, 162] on span "Aplicações Instaladas" at bounding box center [424, 159] width 71 height 8
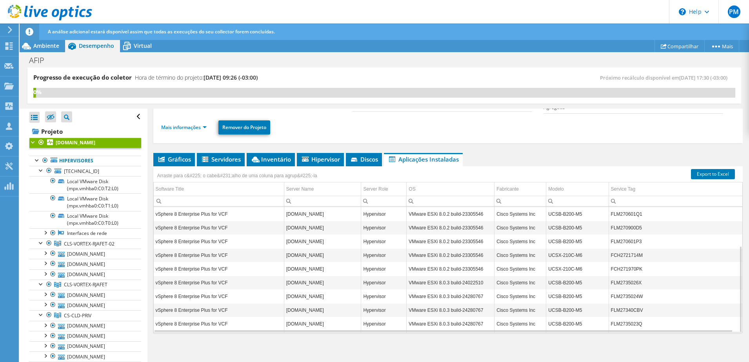
scroll to position [56, 0]
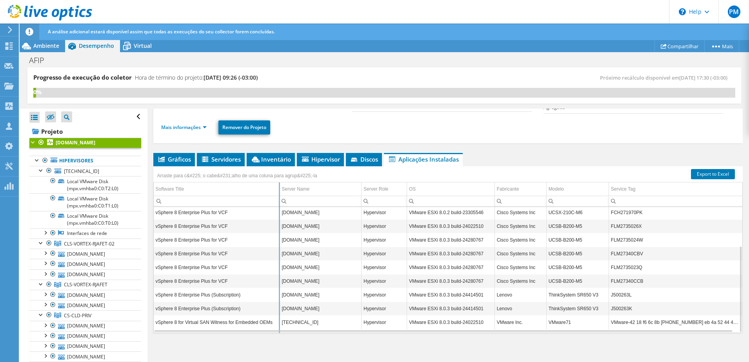
drag, startPoint x: 283, startPoint y: 188, endPoint x: 278, endPoint y: 188, distance: 4.7
click at [278, 188] on div "Arraste para c&#225; o cabe&#231;alho de uma coluna para agrup&#225;-la Softwar…" at bounding box center [448, 249] width 590 height 167
click at [360, 187] on div "Arraste para c&#225; o cabe&#231;alho de uma coluna para agrup&#225;-la Softwar…" at bounding box center [448, 249] width 590 height 167
click at [409, 186] on div "Arraste para c&#225; o cabe&#231;alho de uma coluna para agrup&#225;-la Softwar…" at bounding box center [448, 249] width 590 height 167
click at [495, 184] on div "Arraste para c&#225; o cabe&#231;alho de uma coluna para agrup&#225;-la Softwar…" at bounding box center [448, 249] width 590 height 167
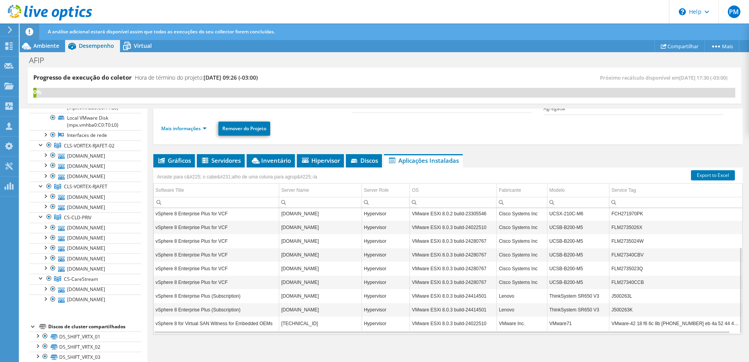
scroll to position [89, 0]
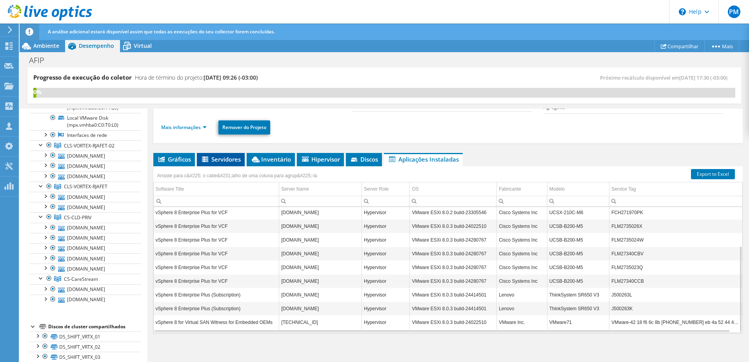
click at [240, 161] on span "Servidores" at bounding box center [221, 159] width 40 height 8
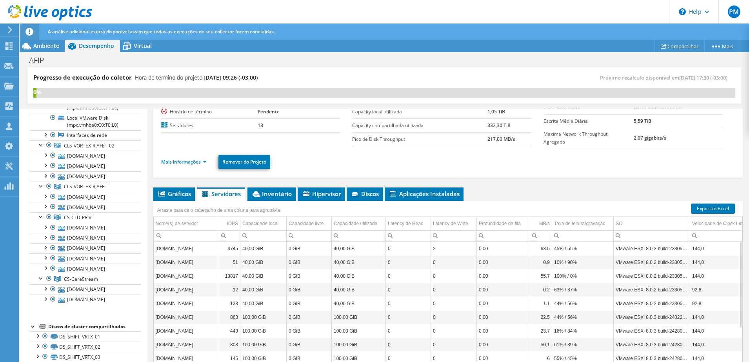
scroll to position [40, 0]
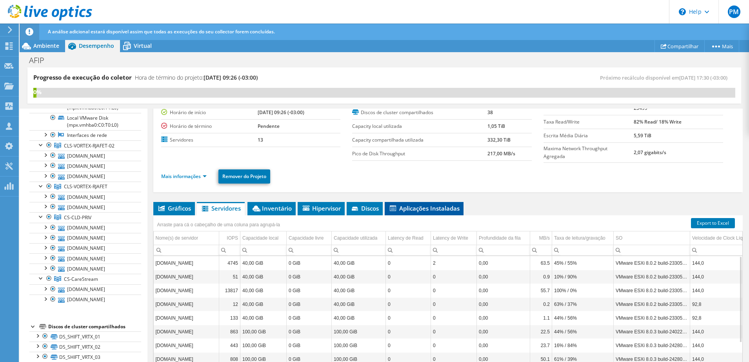
drag, startPoint x: 423, startPoint y: 202, endPoint x: 423, endPoint y: 209, distance: 6.7
click at [423, 202] on li "Aplicações Instaladas" at bounding box center [424, 208] width 79 height 13
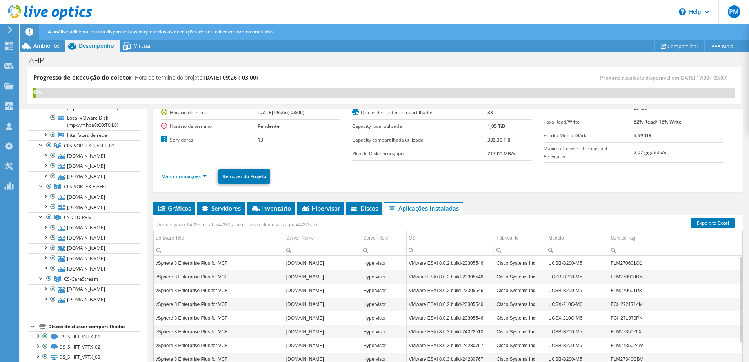
click at [146, 54] on div "AFIP Imprimir" at bounding box center [384, 60] width 729 height 15
click at [146, 49] on span "Virtual" at bounding box center [143, 45] width 18 height 7
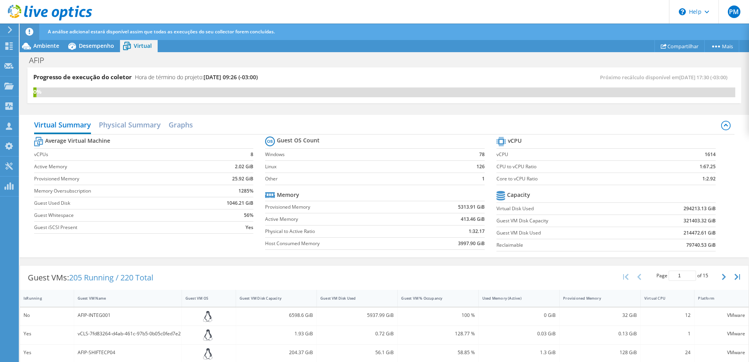
scroll to position [0, 0]
click at [105, 42] on span "Desempenho" at bounding box center [96, 45] width 35 height 7
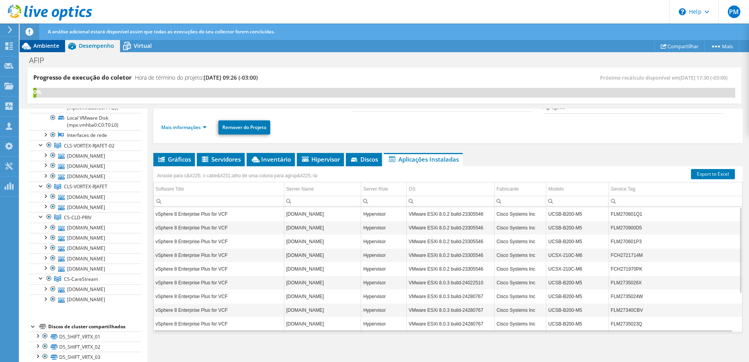
click at [45, 45] on span "Ambiente" at bounding box center [46, 45] width 26 height 7
